Goal: Task Accomplishment & Management: Manage account settings

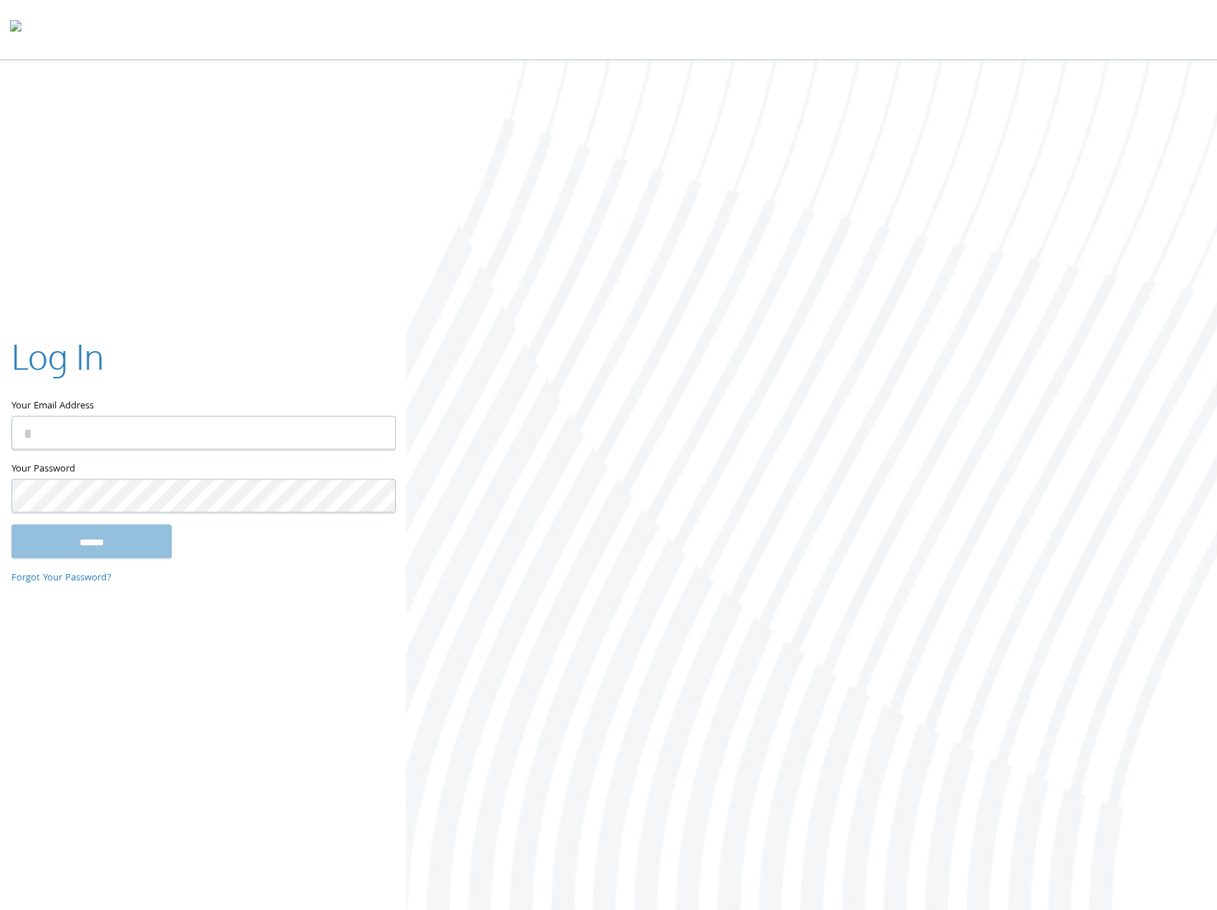
type input "**********"
click at [93, 538] on input "******" at bounding box center [91, 542] width 160 height 34
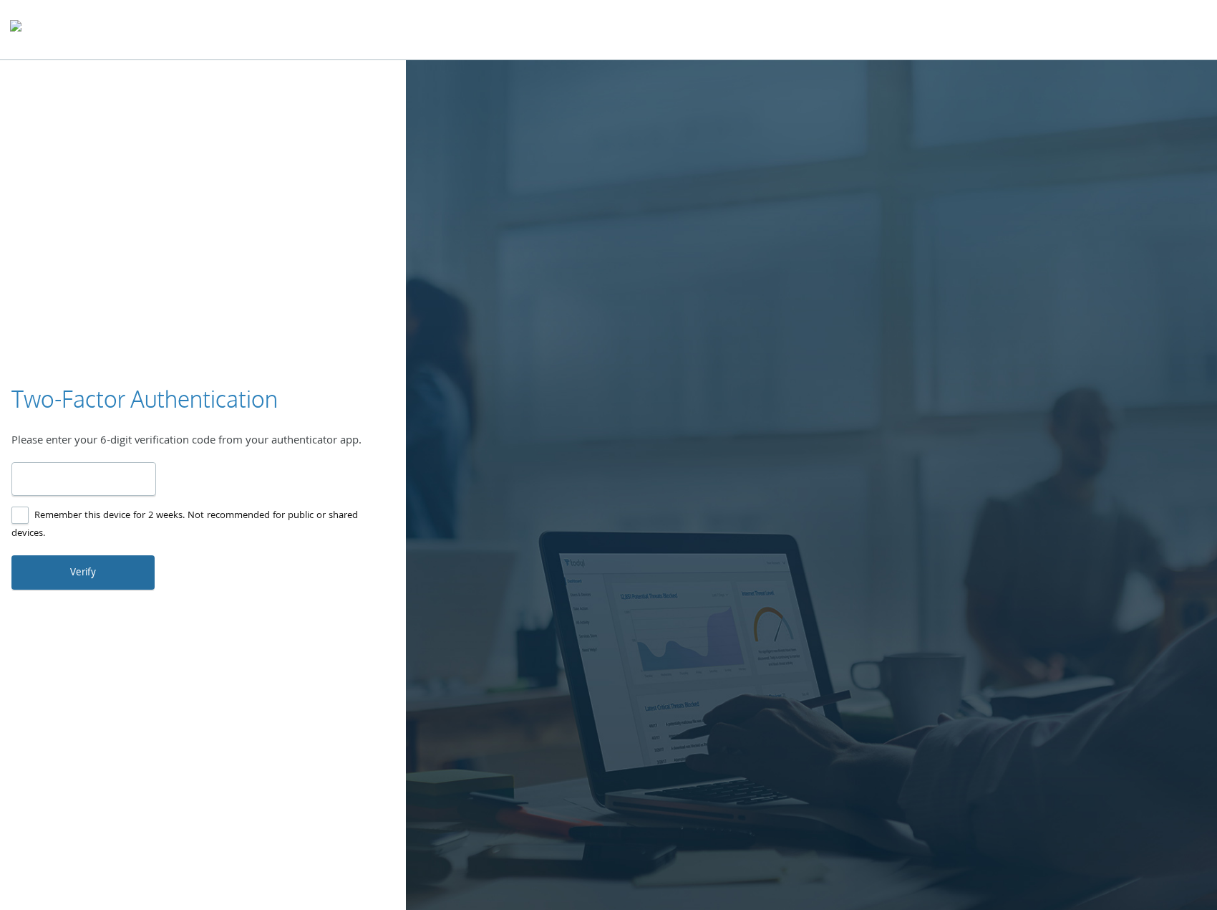
type input "******"
click at [92, 567] on button "Verify" at bounding box center [82, 572] width 143 height 34
